Goal: Information Seeking & Learning: Learn about a topic

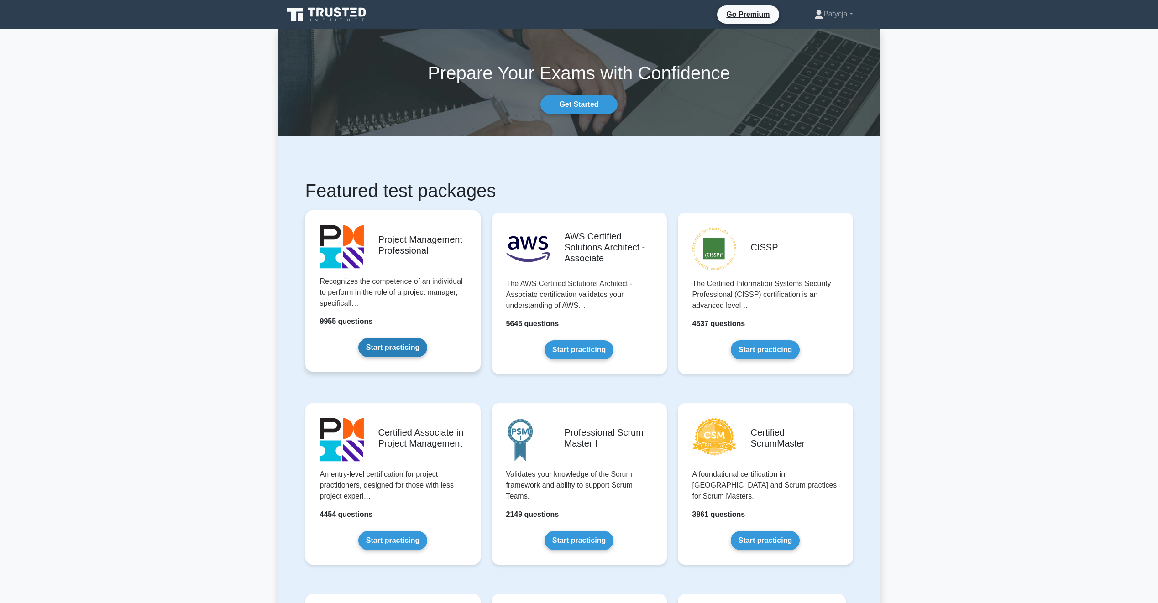
click at [407, 350] on link "Start practicing" at bounding box center [392, 347] width 69 height 19
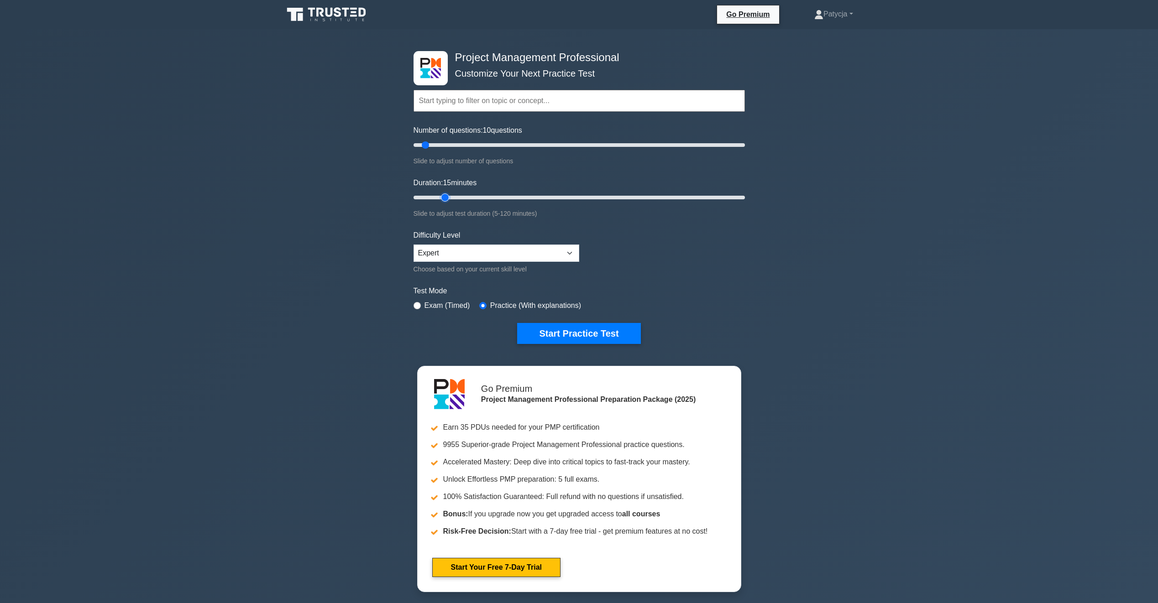
click at [451, 198] on input "Duration: 15 minutes" at bounding box center [579, 197] width 331 height 11
click at [458, 198] on input "Duration: 15 minutes" at bounding box center [579, 197] width 331 height 11
type input "25"
click at [472, 196] on input "Duration: 20 minutes" at bounding box center [579, 197] width 331 height 11
drag, startPoint x: 425, startPoint y: 143, endPoint x: 891, endPoint y: 152, distance: 465.2
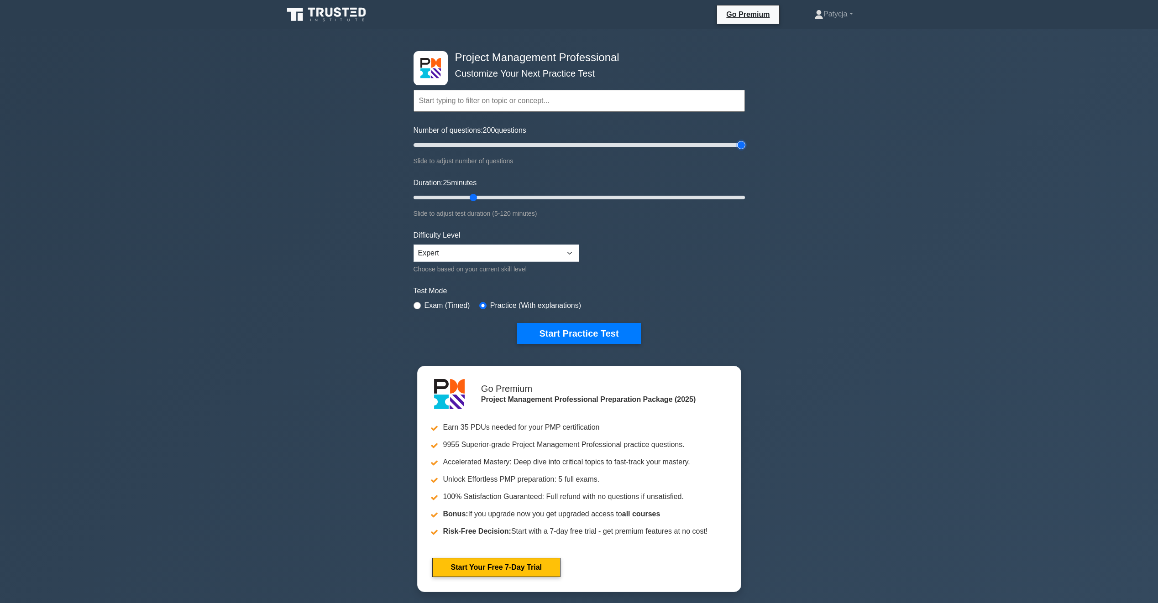
type input "200"
click at [745, 151] on input "Number of questions: 200 questions" at bounding box center [579, 145] width 331 height 11
drag, startPoint x: 477, startPoint y: 198, endPoint x: 919, endPoint y: 199, distance: 442.3
type input "120"
click at [745, 199] on input "Duration: 120 minutes" at bounding box center [579, 197] width 331 height 11
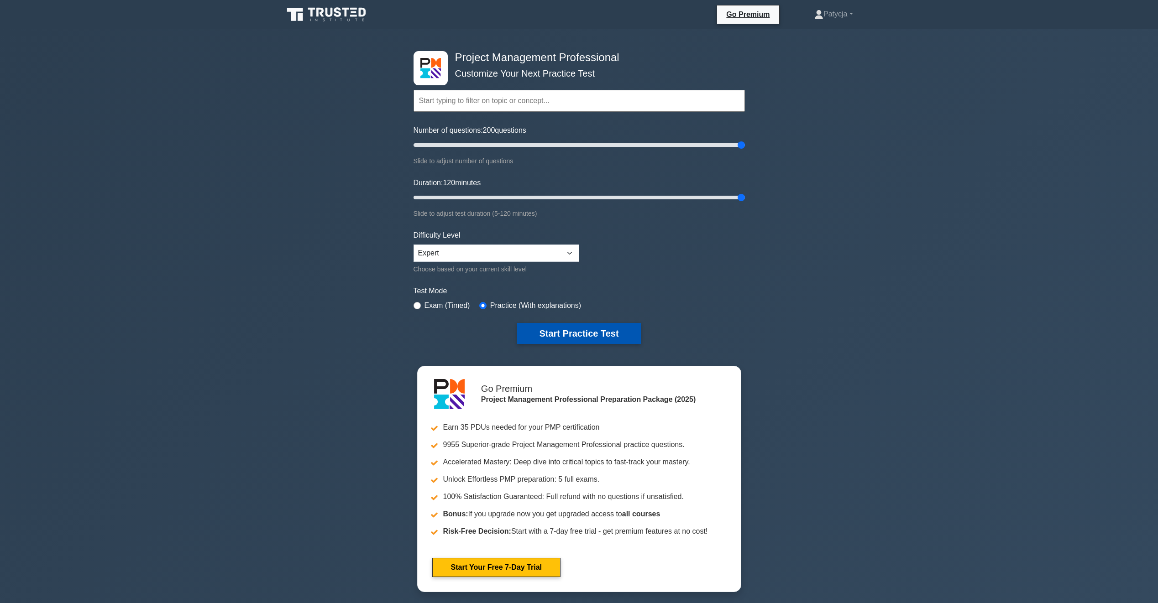
click at [606, 341] on button "Start Practice Test" at bounding box center [578, 333] width 123 height 21
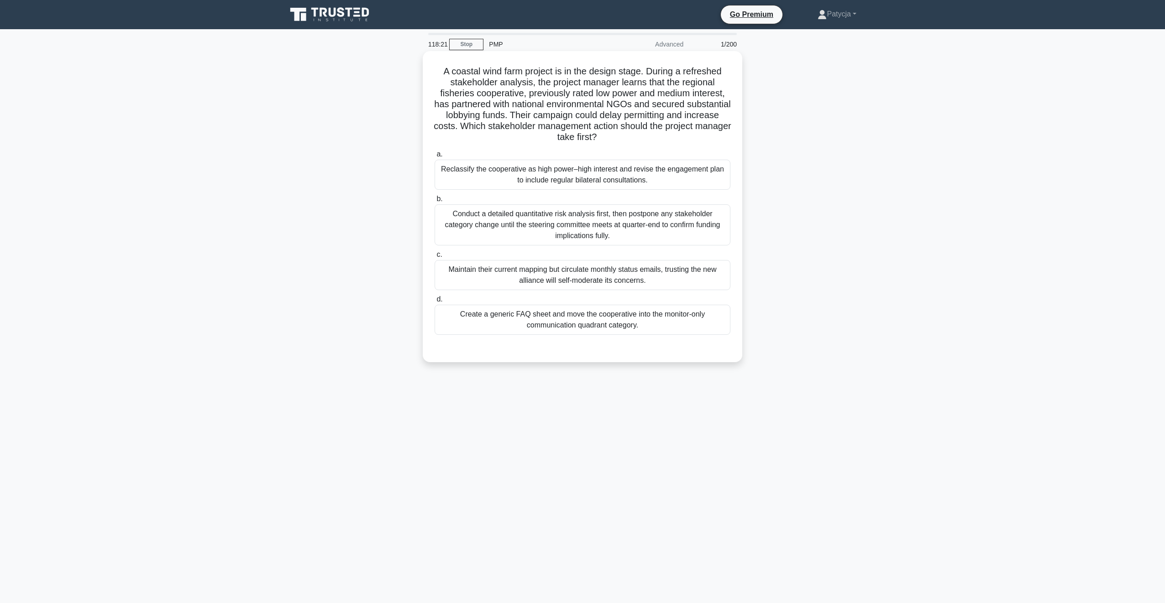
click at [543, 168] on div "Reclassify the cooperative as high power–high interest and revise the engagemen…" at bounding box center [583, 175] width 296 height 30
click at [435, 157] on input "a. Reclassify the cooperative as high power–high interest and revise the engage…" at bounding box center [435, 155] width 0 height 6
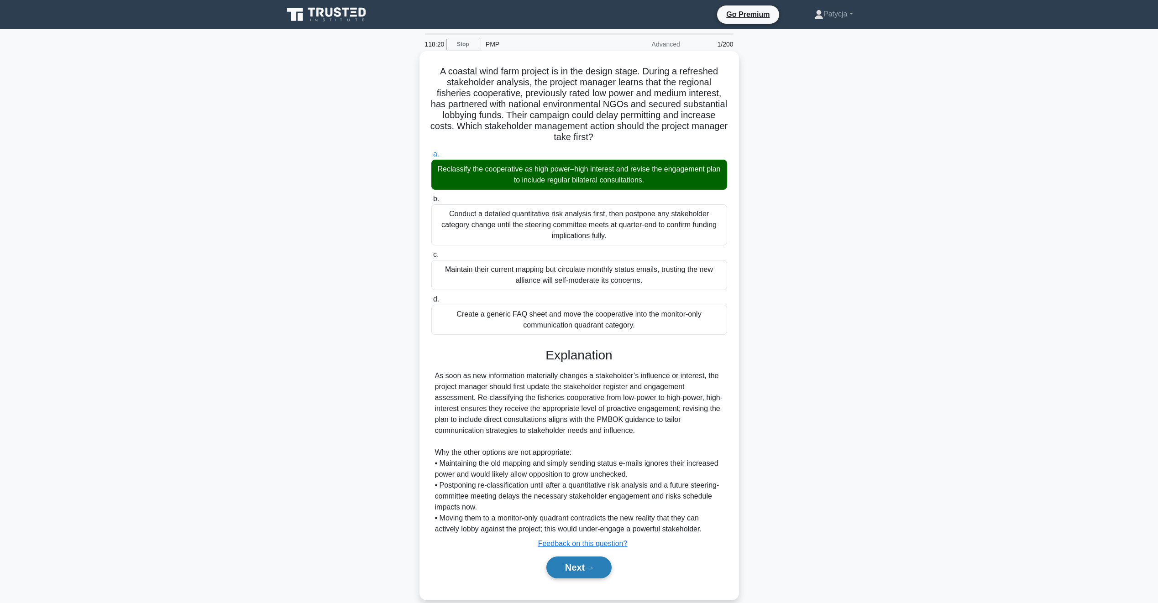
click at [593, 567] on icon at bounding box center [589, 568] width 8 height 5
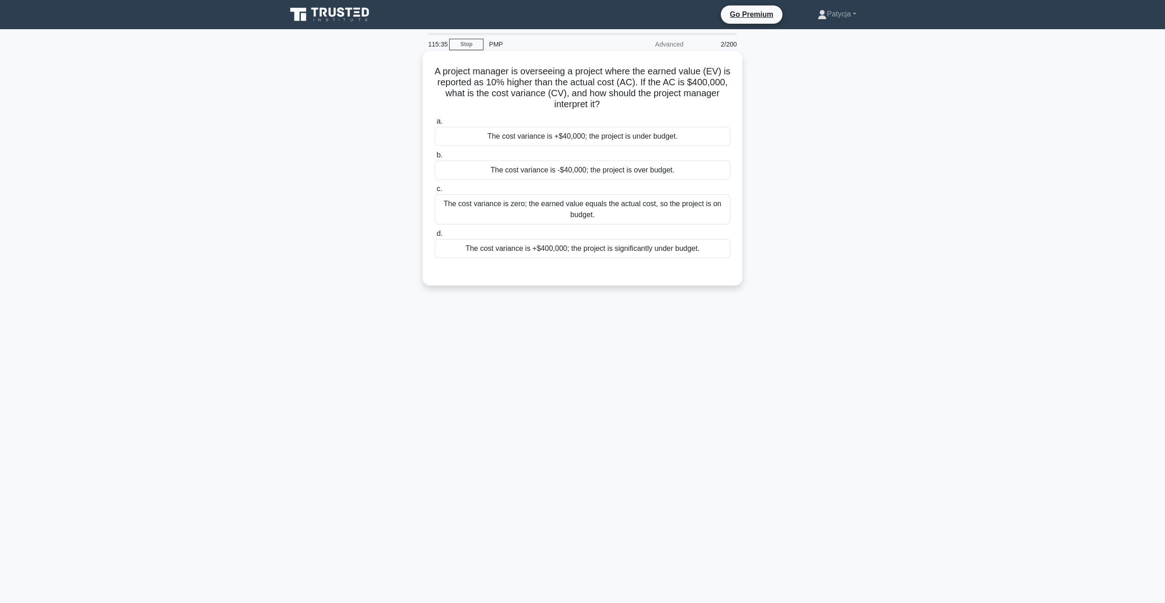
click at [629, 137] on div "The cost variance is +$40,000; the project is under budget." at bounding box center [583, 136] width 296 height 19
click at [435, 125] on input "a. The cost variance is +$40,000; the project is under budget." at bounding box center [435, 122] width 0 height 6
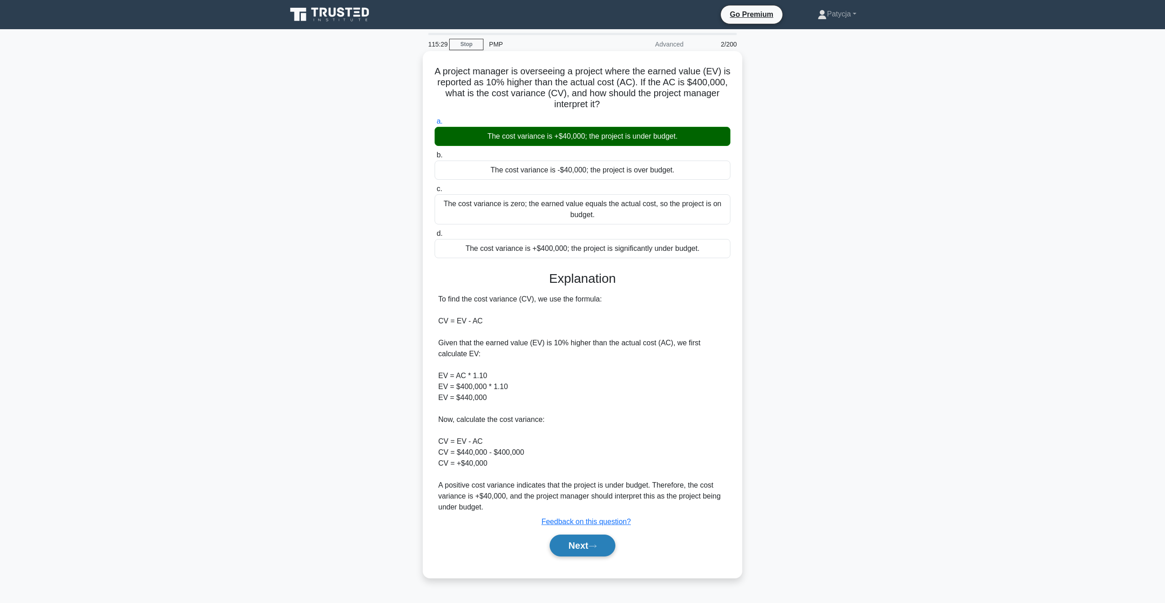
click at [583, 545] on button "Next" at bounding box center [582, 546] width 65 height 22
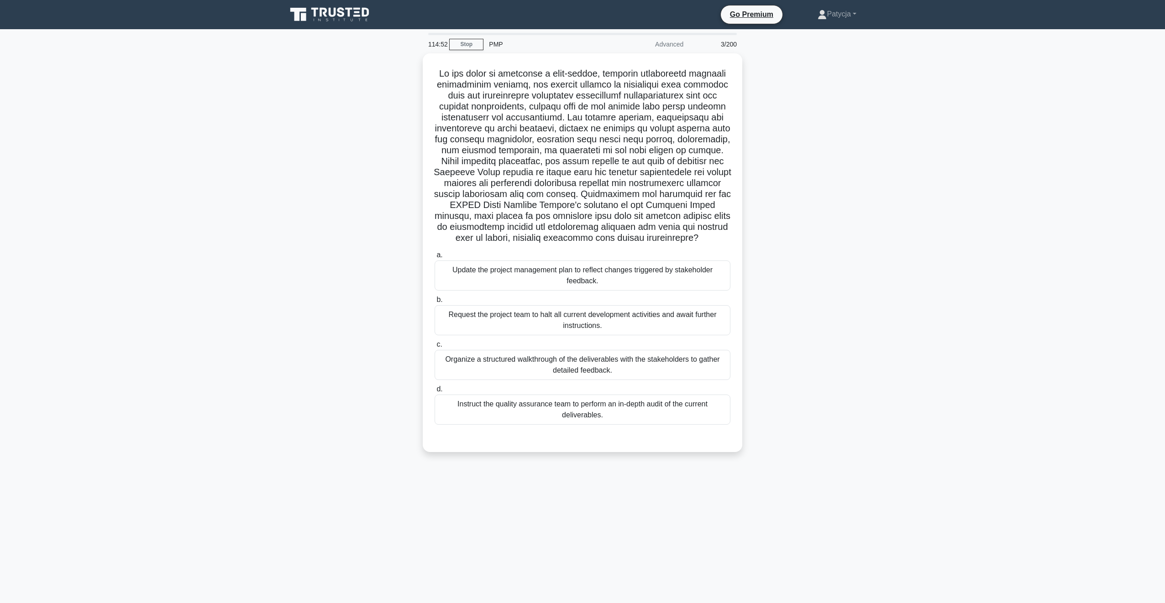
click at [204, 254] on main "114:52 Stop PMP Advanced 3/200 .spinner_0XTQ{transform-origin:center;animation:…" at bounding box center [582, 316] width 1165 height 574
